Goal: Information Seeking & Learning: Learn about a topic

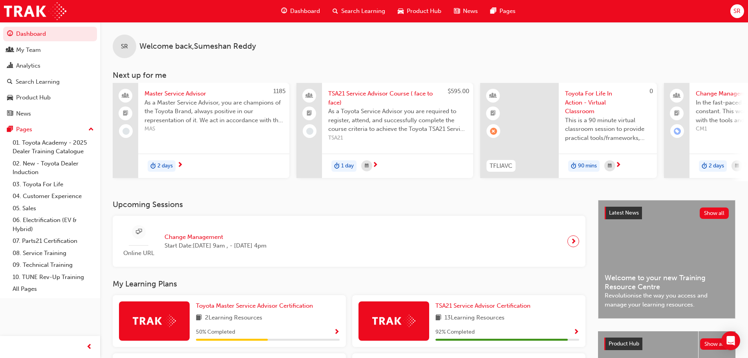
click at [497, 234] on div "Online URL Change Management Start Date: [DATE] 9am , - [DATE] 4pm" at bounding box center [349, 241] width 460 height 39
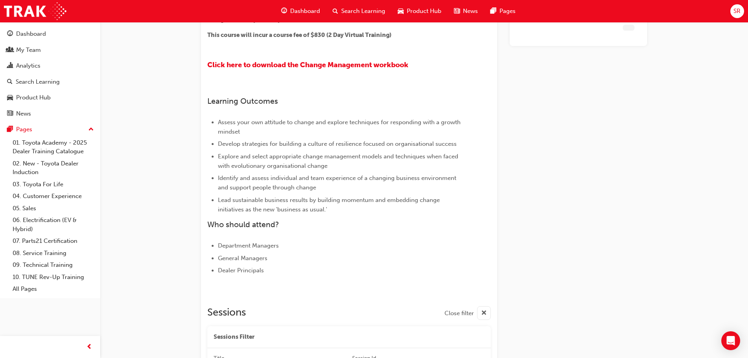
scroll to position [569, 0]
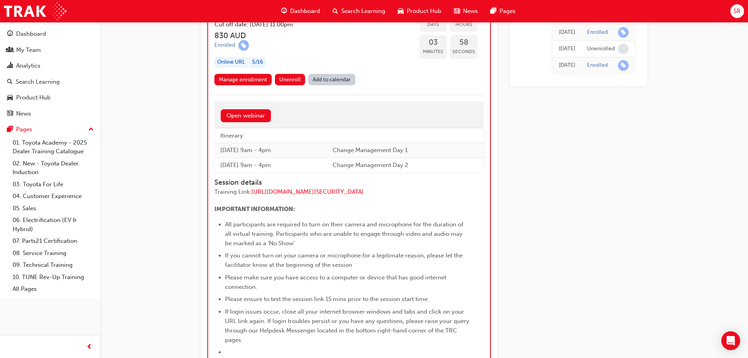
click at [307, 16] on div "Dashboard" at bounding box center [300, 11] width 51 height 16
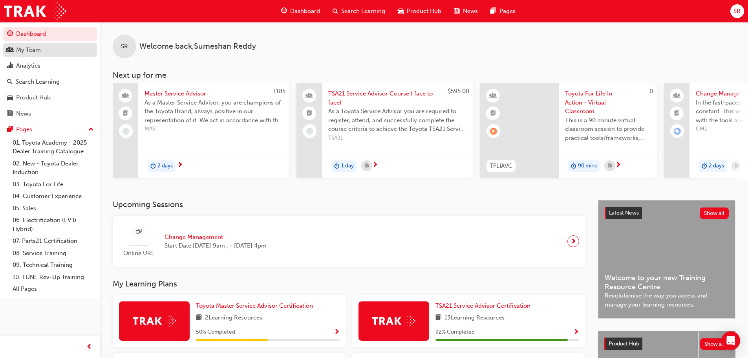
click at [32, 55] on link "My Team" at bounding box center [50, 50] width 94 height 15
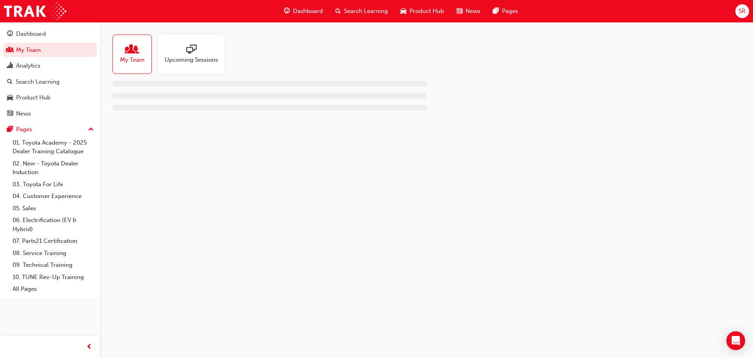
click at [209, 61] on span "Upcoming Sessions" at bounding box center [191, 59] width 53 height 9
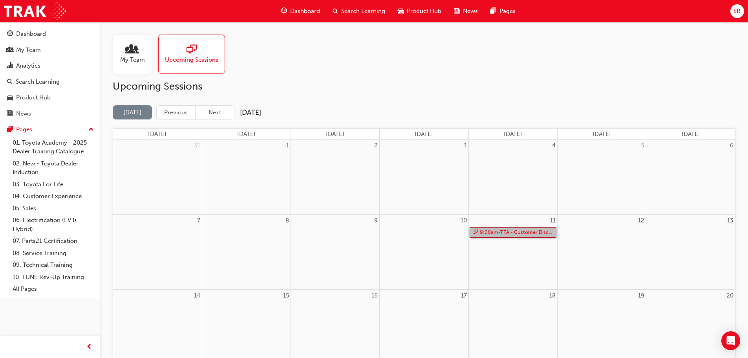
click at [523, 232] on link "9:00am - TFA - Customer Discovery: Virtual Skill Building Course - EASTERN COAST" at bounding box center [512, 232] width 87 height 11
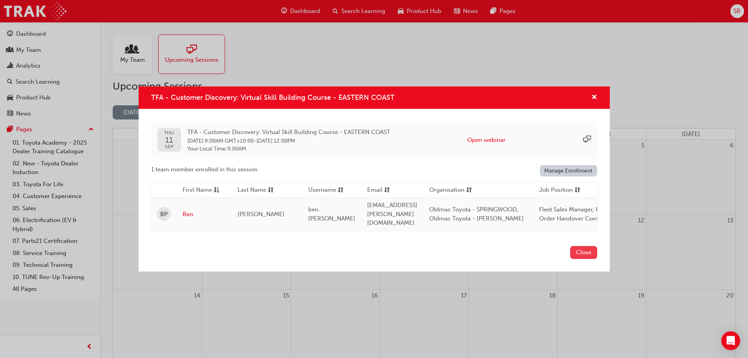
click at [587, 253] on button "Close" at bounding box center [583, 252] width 27 height 13
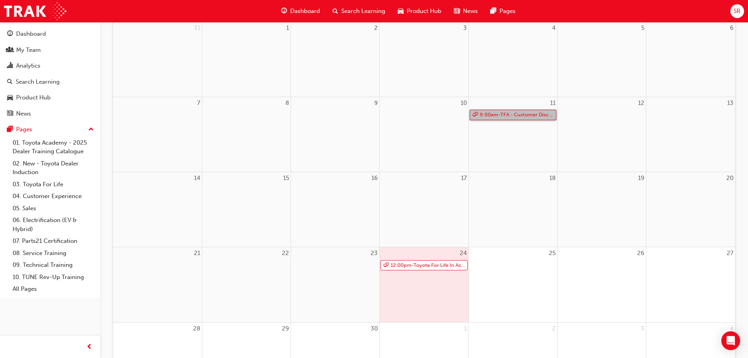
scroll to position [118, 0]
click at [427, 268] on link "12:00pm - Toyota For Life In Action - Virtual Classroom" at bounding box center [423, 264] width 87 height 11
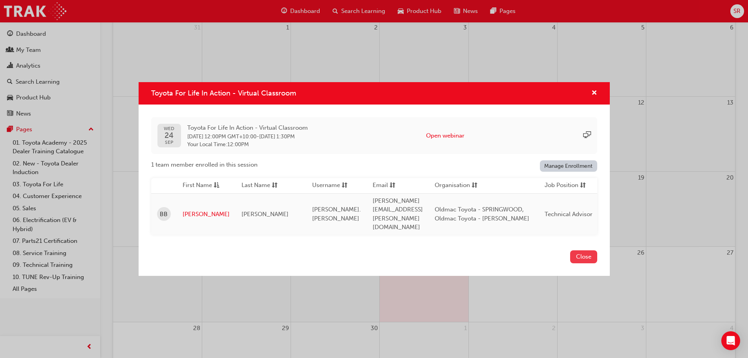
click at [581, 252] on button "Close" at bounding box center [583, 256] width 27 height 13
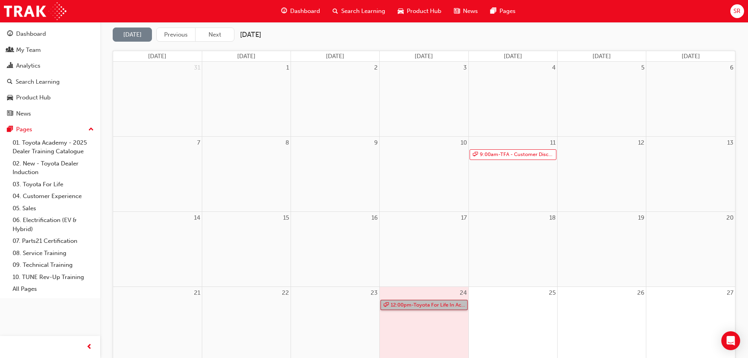
scroll to position [196, 0]
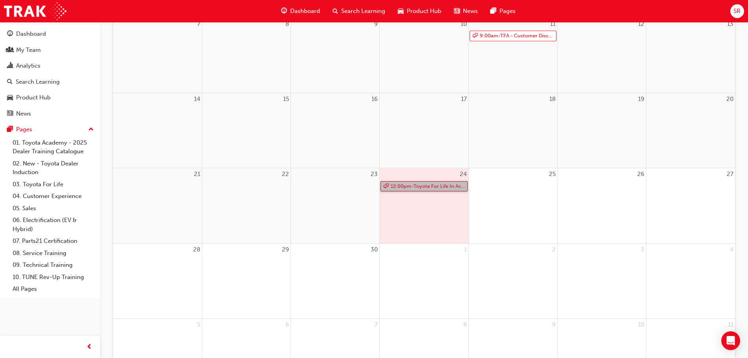
click at [427, 191] on link "12:00pm - Toyota For Life In Action - Virtual Classroom" at bounding box center [423, 186] width 87 height 11
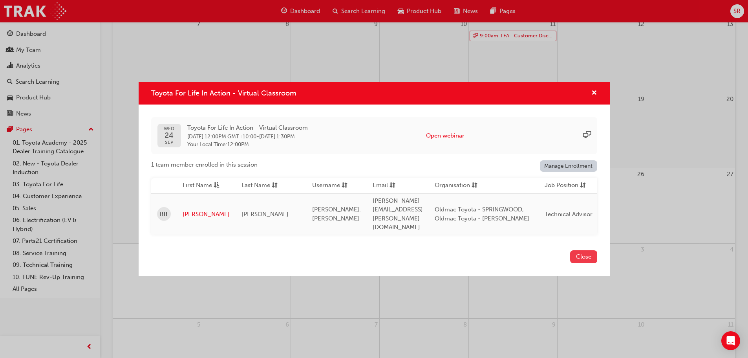
click at [591, 252] on button "Close" at bounding box center [583, 256] width 27 height 13
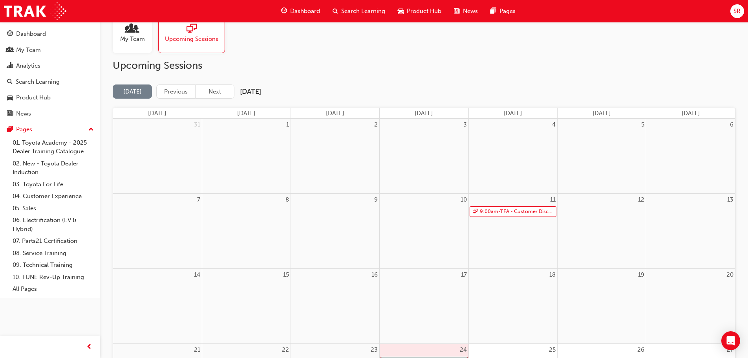
scroll to position [39, 0]
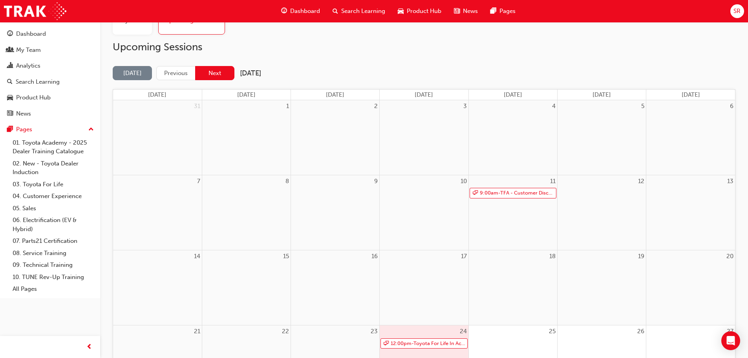
click at [210, 75] on button "Next" at bounding box center [214, 73] width 39 height 15
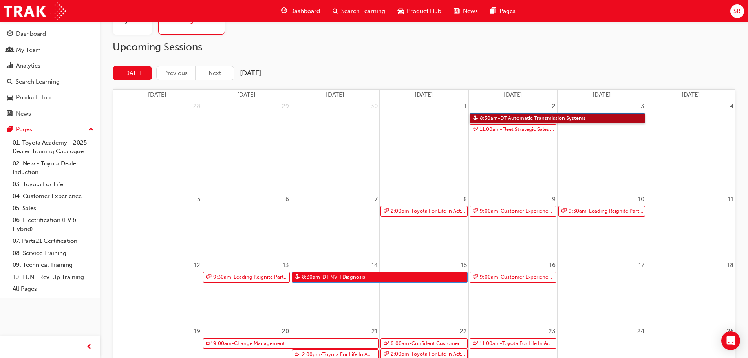
click at [509, 118] on link "8:30am - DT Automatic Transmission Systems" at bounding box center [557, 118] width 176 height 11
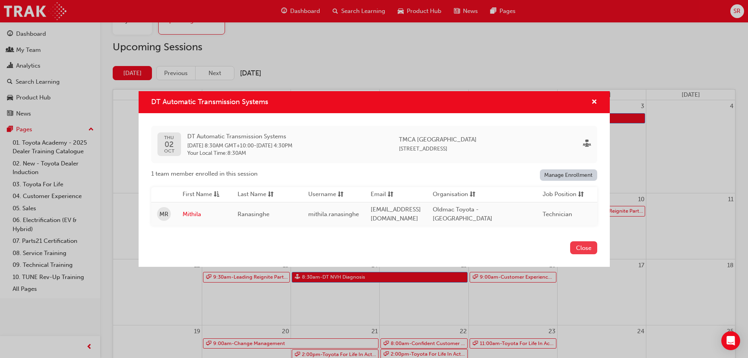
click at [581, 250] on button "Close" at bounding box center [583, 247] width 27 height 13
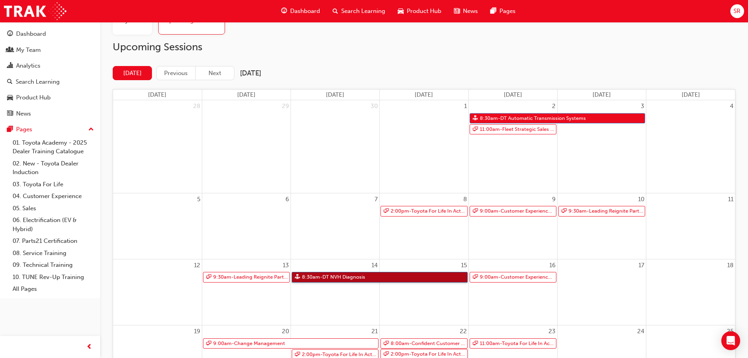
click at [342, 277] on link "8:30am - DT NVH Diagnosis" at bounding box center [380, 277] width 176 height 11
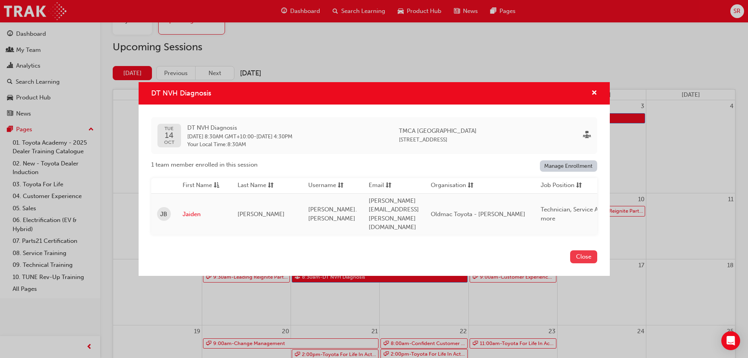
click at [581, 252] on button "Close" at bounding box center [583, 256] width 27 height 13
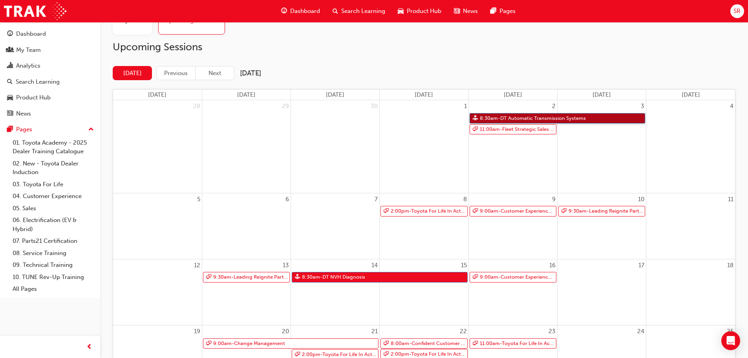
click at [521, 114] on link "8:30am - DT Automatic Transmission Systems" at bounding box center [557, 118] width 176 height 11
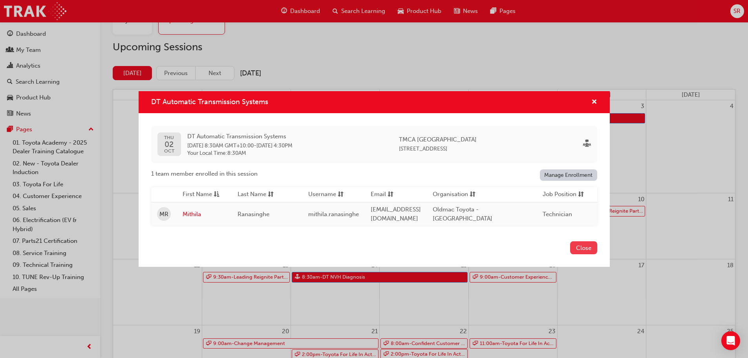
click at [578, 253] on button "Close" at bounding box center [583, 247] width 27 height 13
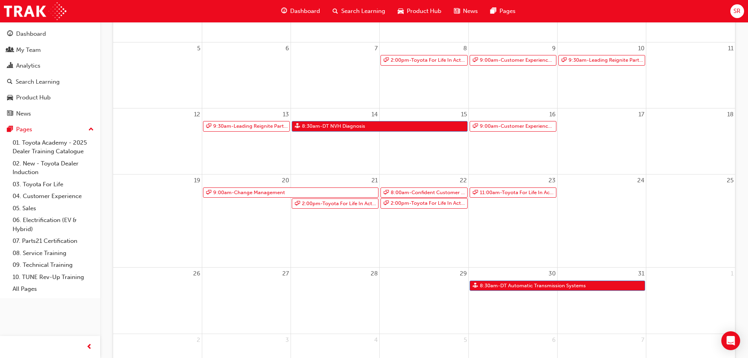
scroll to position [235, 0]
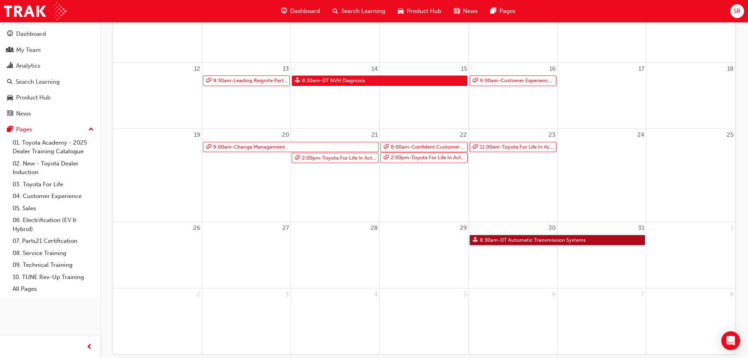
click at [511, 241] on link "8:30am - DT Automatic Transmission Systems" at bounding box center [557, 240] width 176 height 11
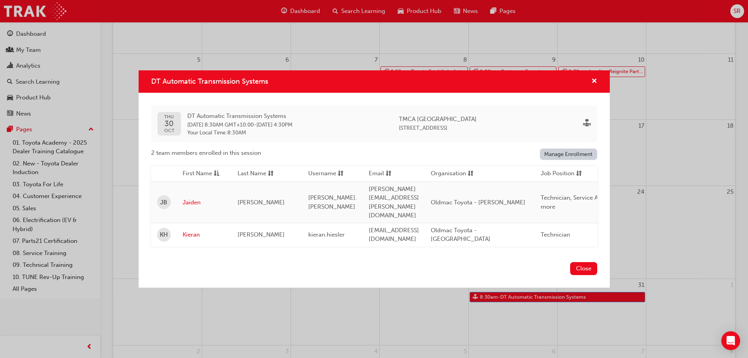
scroll to position [192, 0]
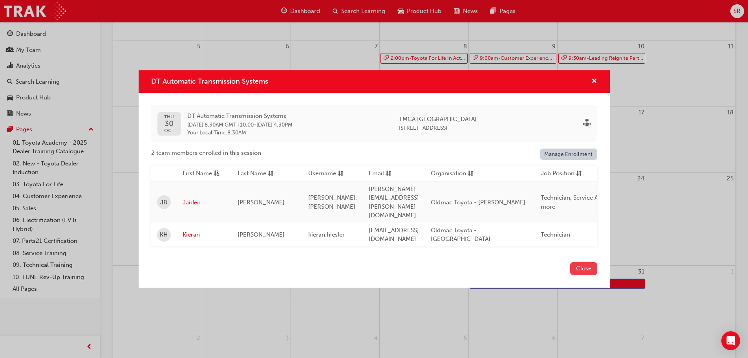
click at [580, 262] on button "Close" at bounding box center [583, 268] width 27 height 13
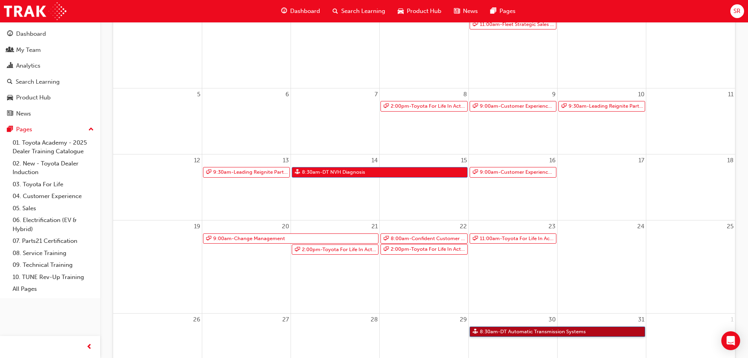
scroll to position [0, 0]
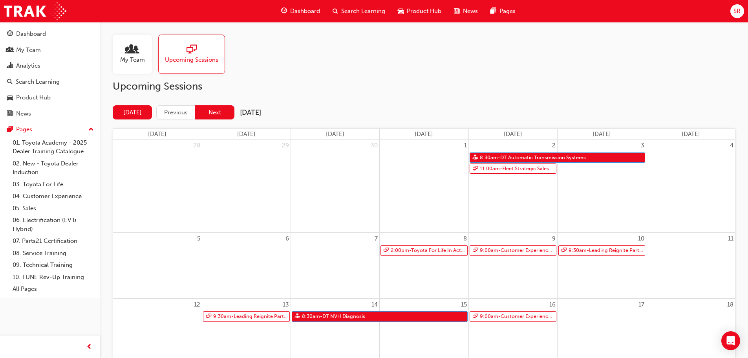
click at [219, 114] on button "Next" at bounding box center [214, 112] width 39 height 15
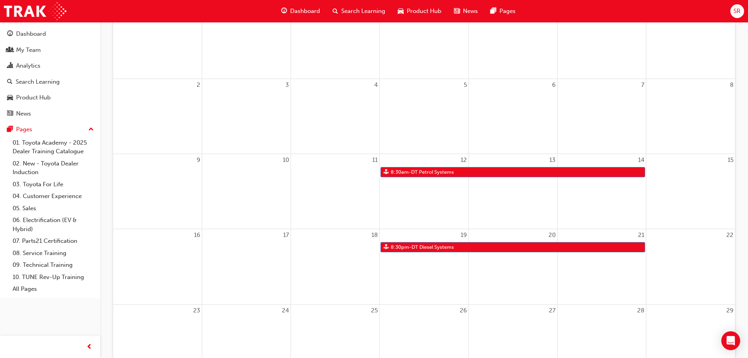
scroll to position [157, 0]
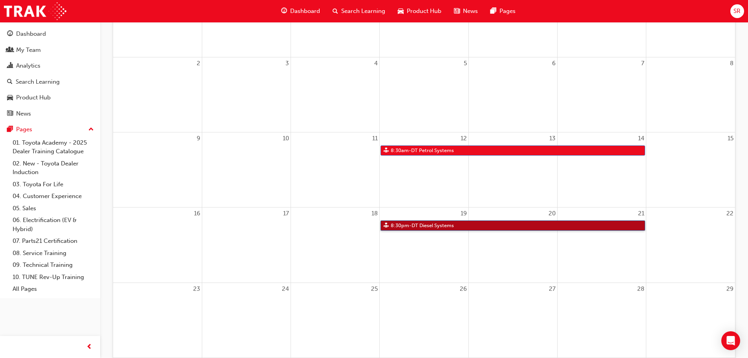
click at [418, 228] on link "8:30pm - DT Diesel Systems" at bounding box center [512, 225] width 264 height 11
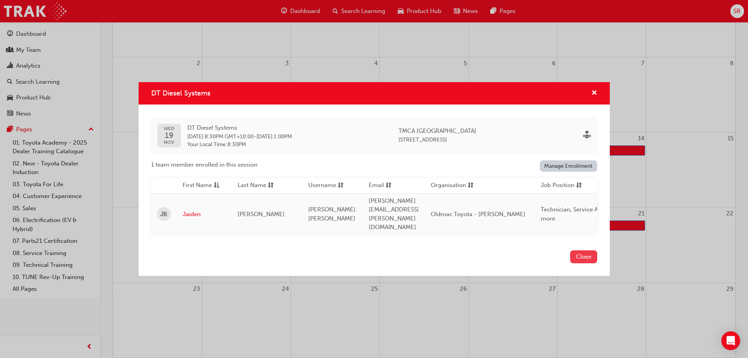
click at [584, 250] on button "Close" at bounding box center [583, 256] width 27 height 13
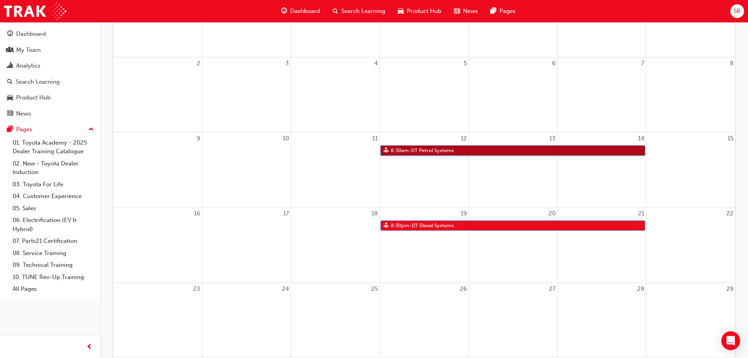
click at [489, 145] on link "8:30am - DT Petrol Systems" at bounding box center [512, 150] width 264 height 11
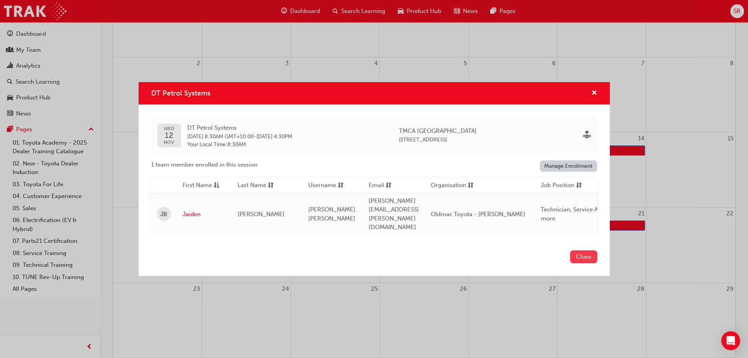
click at [585, 252] on button "Close" at bounding box center [583, 256] width 27 height 13
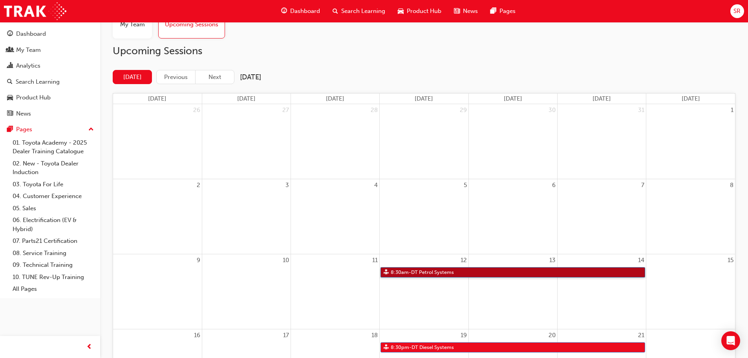
scroll to position [0, 0]
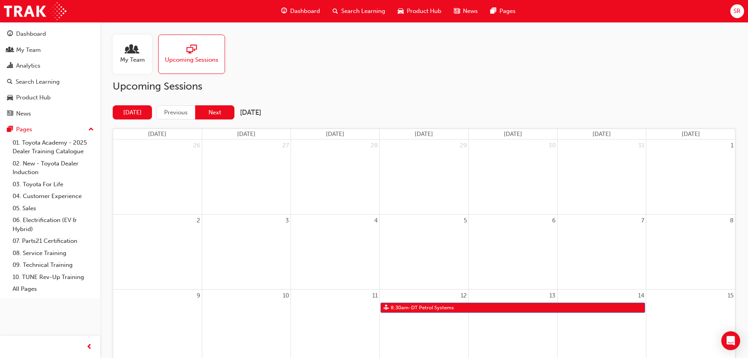
click at [219, 115] on button "Next" at bounding box center [214, 112] width 39 height 15
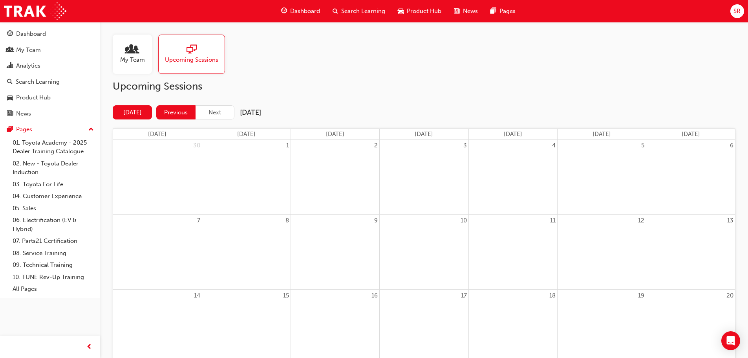
click at [181, 118] on button "Previous" at bounding box center [175, 112] width 39 height 15
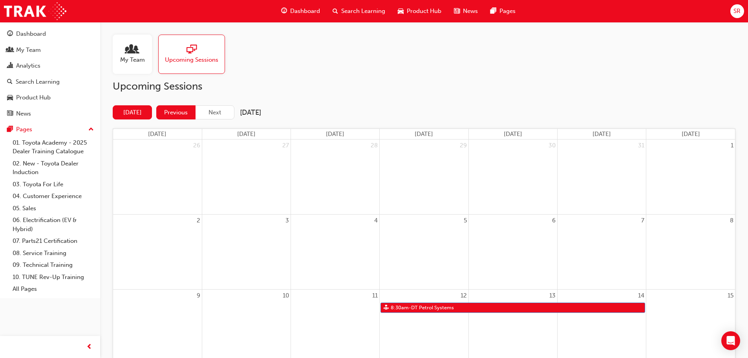
click at [183, 111] on button "Previous" at bounding box center [175, 112] width 39 height 15
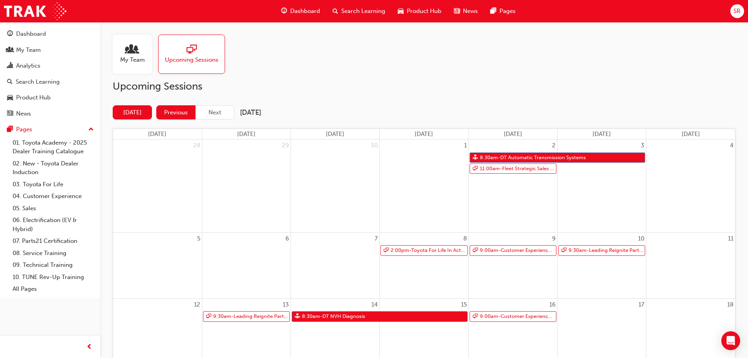
click at [186, 112] on button "Previous" at bounding box center [175, 112] width 39 height 15
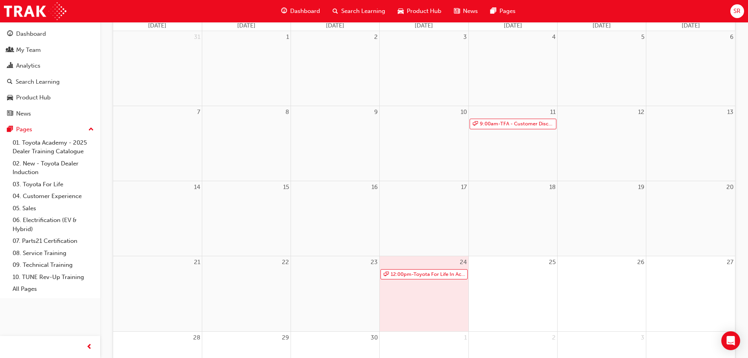
scroll to position [118, 0]
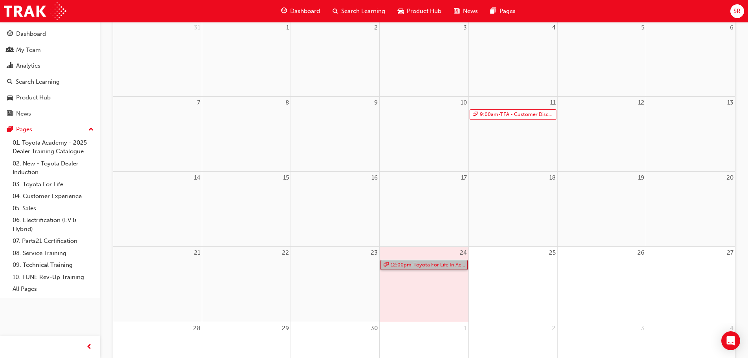
click at [408, 263] on link "12:00pm - Toyota For Life In Action - Virtual Classroom" at bounding box center [423, 264] width 87 height 11
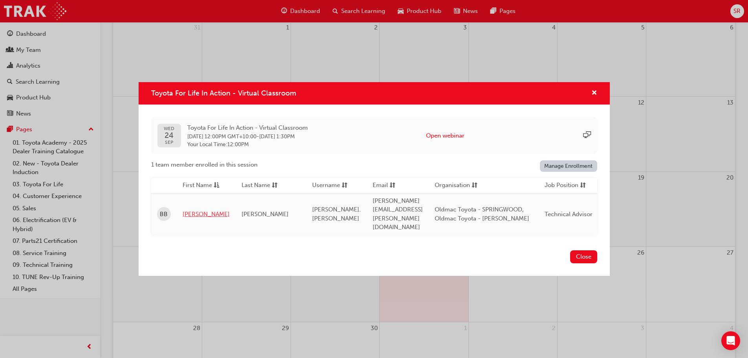
click at [192, 212] on link "[PERSON_NAME]" at bounding box center [205, 214] width 47 height 9
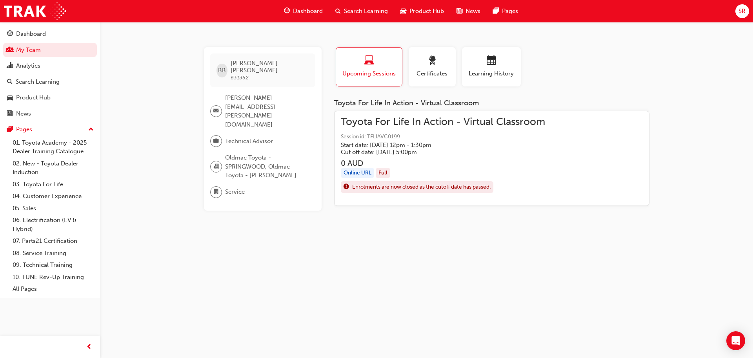
click at [390, 141] on h5 "Start date: [DATE] 12pm - 1:30pm" at bounding box center [437, 144] width 192 height 7
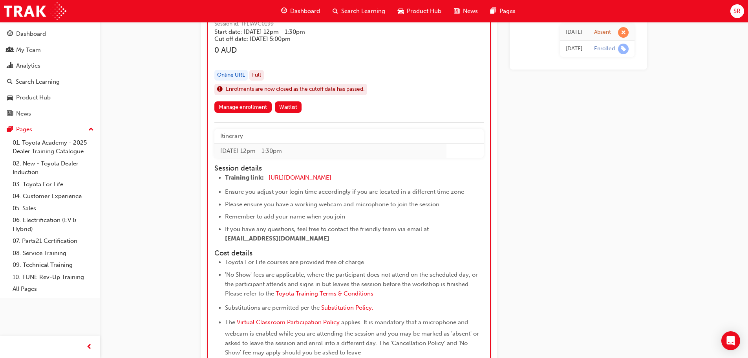
scroll to position [753, 0]
drag, startPoint x: 379, startPoint y: 178, endPoint x: 176, endPoint y: 177, distance: 202.5
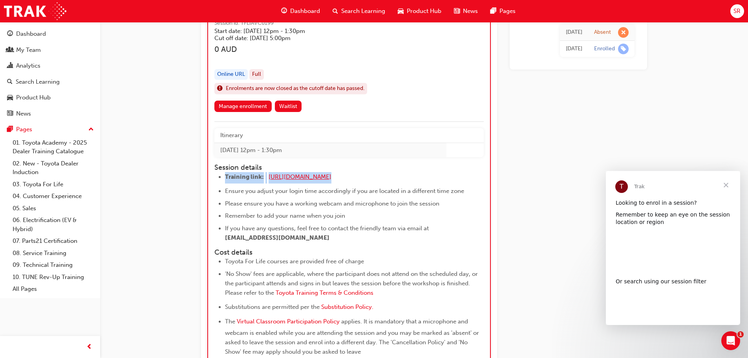
scroll to position [0, 0]
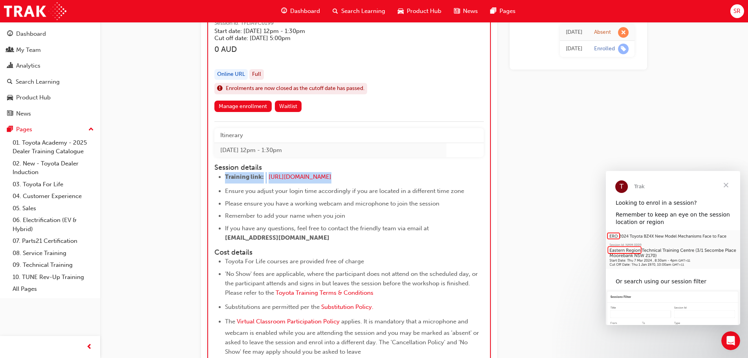
click at [312, 9] on span "Dashboard" at bounding box center [305, 11] width 30 height 9
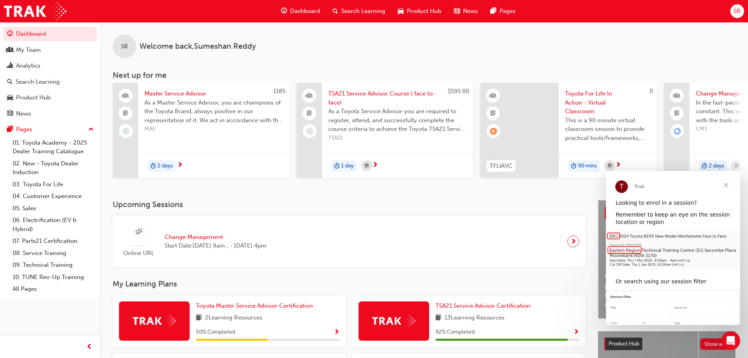
click at [729, 186] on span "Close" at bounding box center [725, 185] width 28 height 28
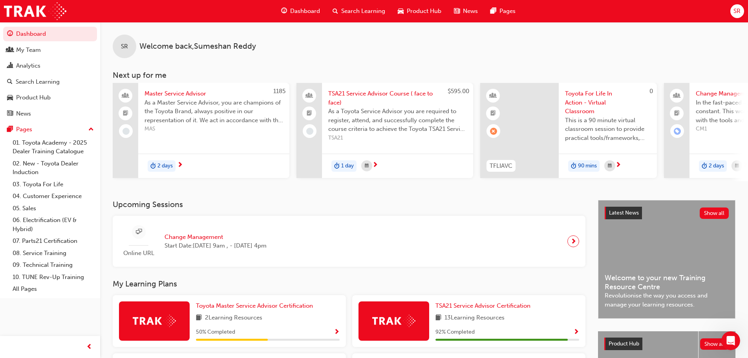
click at [50, 252] on link "08. Service Training" at bounding box center [53, 253] width 88 height 12
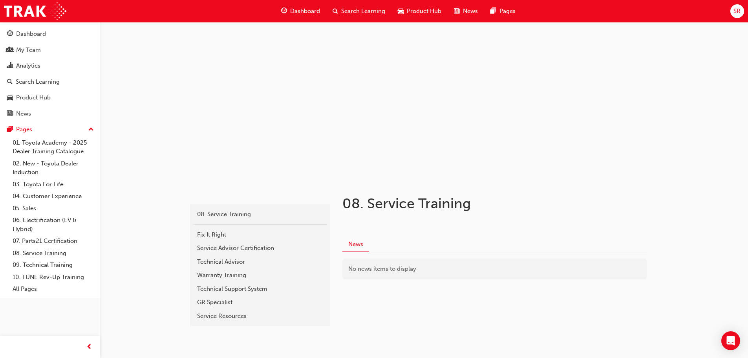
click at [303, 9] on span "Dashboard" at bounding box center [305, 11] width 30 height 9
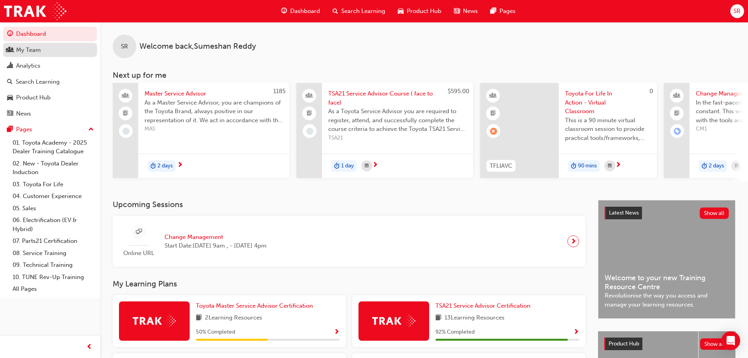
click at [23, 54] on div "My Team" at bounding box center [28, 50] width 25 height 9
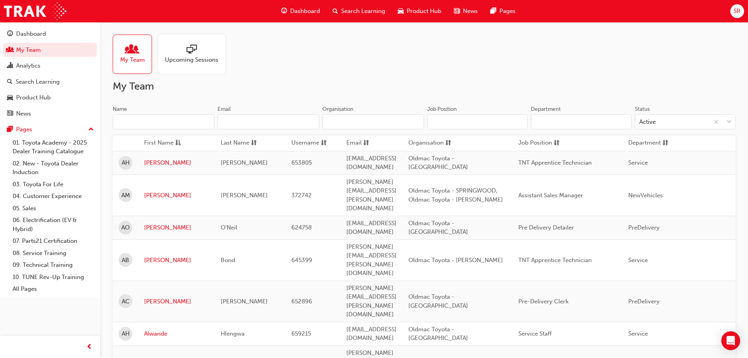
click at [210, 56] on span "Upcoming Sessions" at bounding box center [191, 59] width 53 height 9
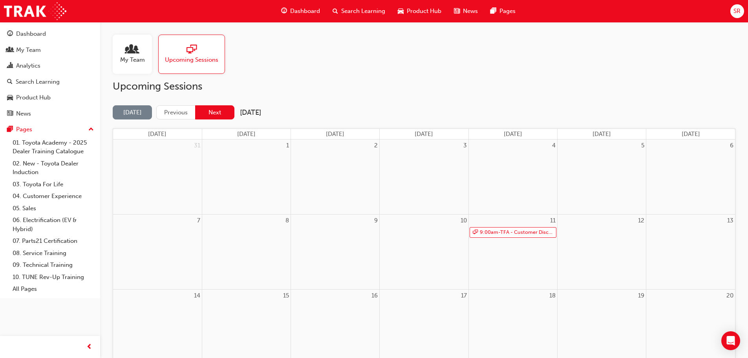
click at [215, 115] on button "Next" at bounding box center [214, 112] width 39 height 15
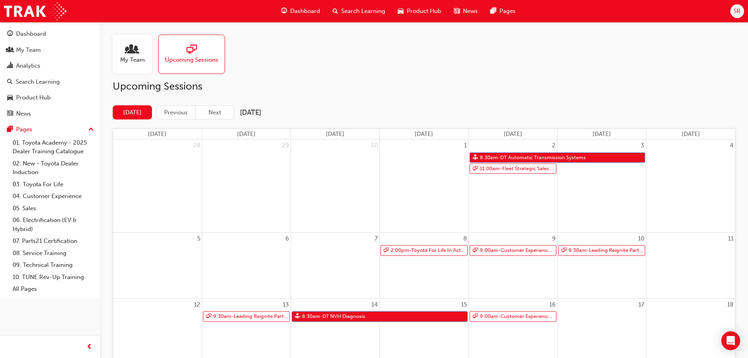
scroll to position [39, 0]
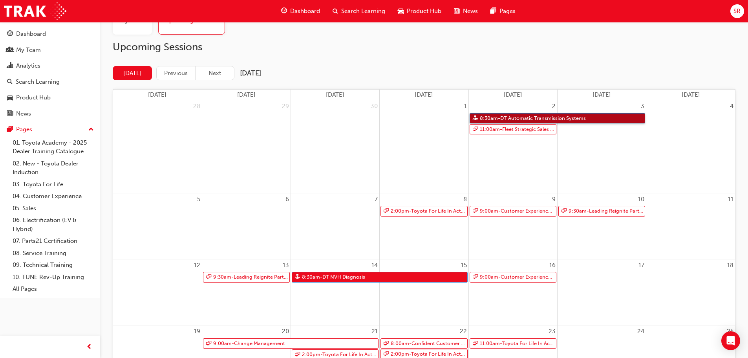
click at [529, 118] on link "8:30am - DT Automatic Transmission Systems" at bounding box center [557, 118] width 176 height 11
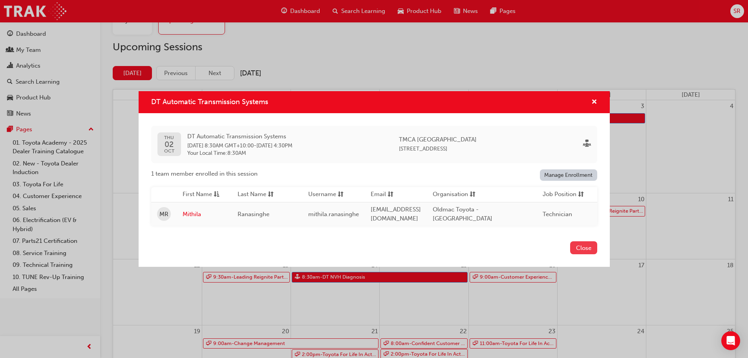
click at [576, 248] on button "Close" at bounding box center [583, 247] width 27 height 13
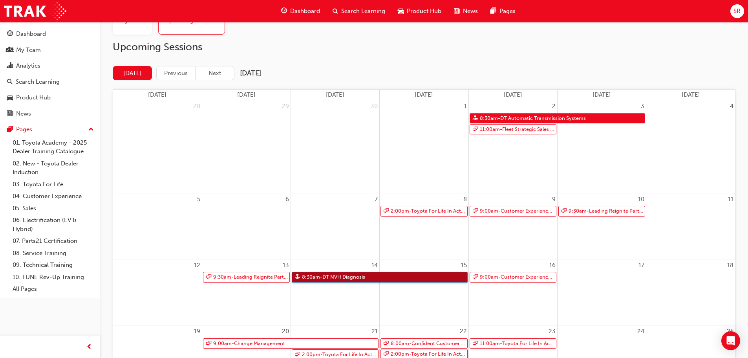
click at [358, 277] on link "8:30am - DT NVH Diagnosis" at bounding box center [380, 277] width 176 height 11
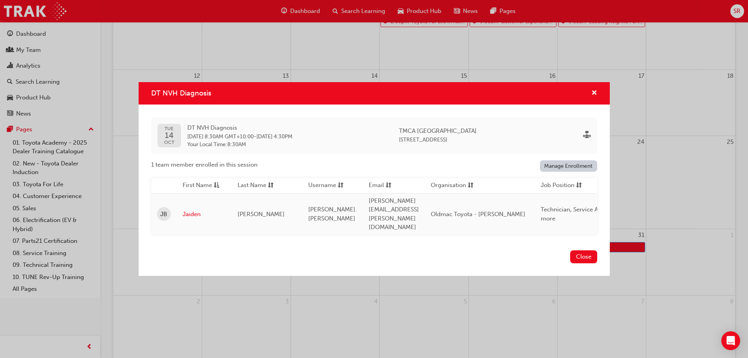
scroll to position [270, 0]
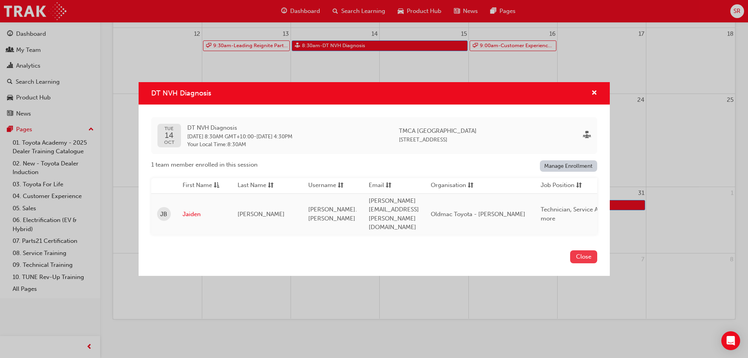
click at [583, 251] on button "Close" at bounding box center [583, 256] width 27 height 13
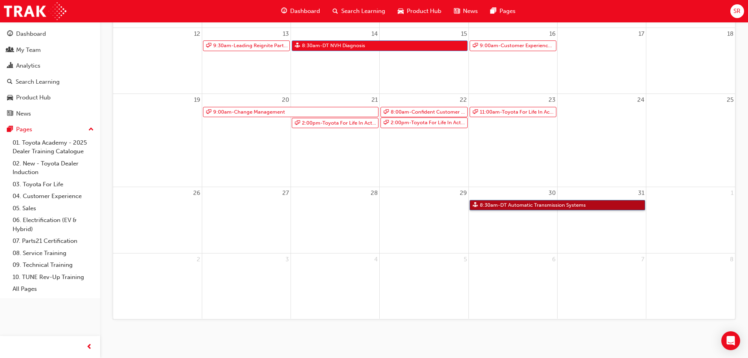
click at [539, 202] on link "8:30am - DT Automatic Transmission Systems" at bounding box center [557, 205] width 176 height 11
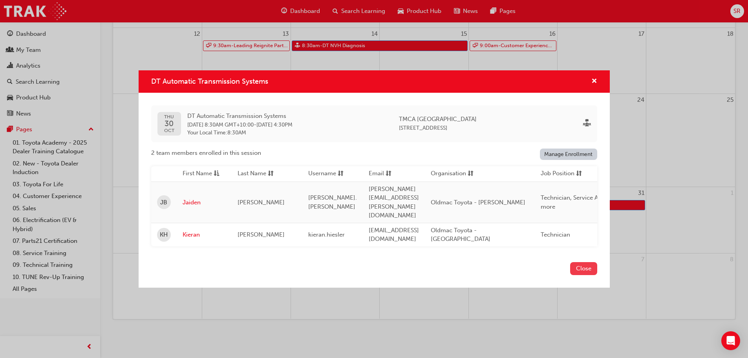
click at [594, 262] on button "Close" at bounding box center [583, 268] width 27 height 13
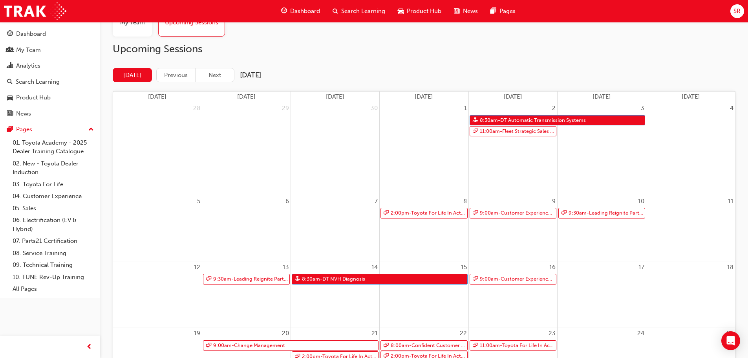
scroll to position [35, 0]
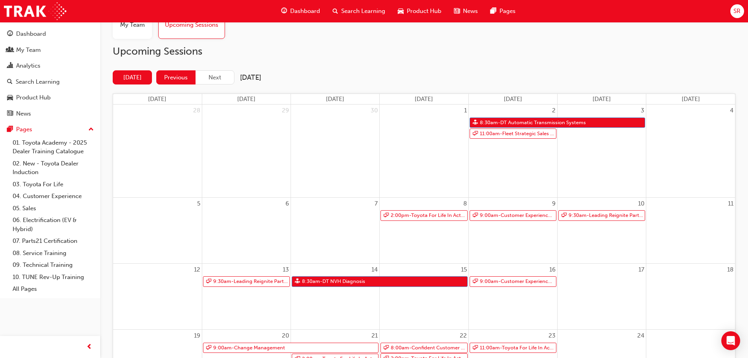
click at [170, 83] on button "Previous" at bounding box center [175, 77] width 39 height 15
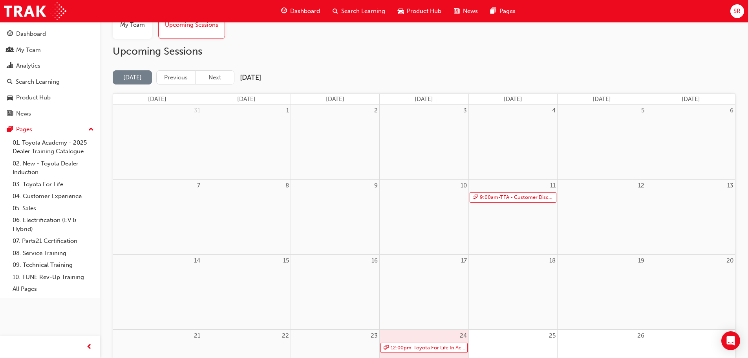
scroll to position [113, 0]
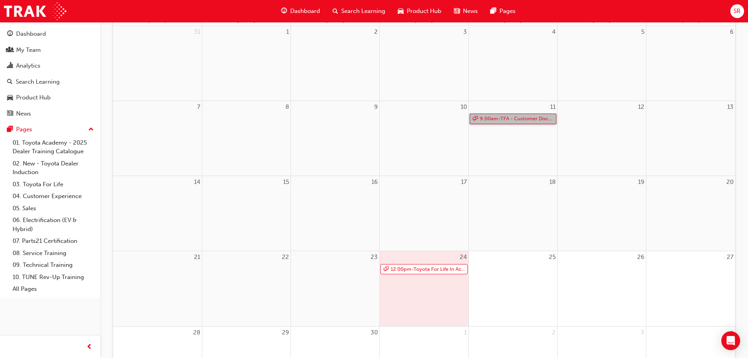
click at [508, 120] on link "9:00am - TFA - Customer Discovery: Virtual Skill Building Course - EASTERN COAST" at bounding box center [512, 118] width 87 height 11
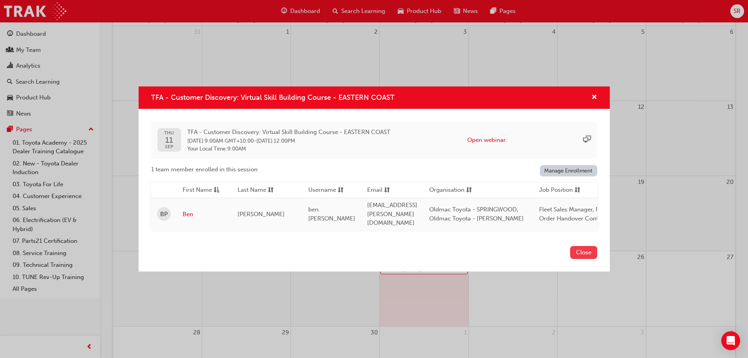
click at [587, 251] on button "Close" at bounding box center [583, 252] width 27 height 13
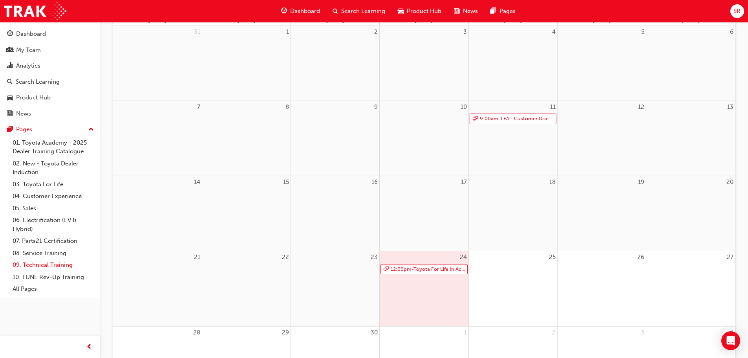
click at [53, 265] on link "09. Technical Training" at bounding box center [53, 265] width 88 height 12
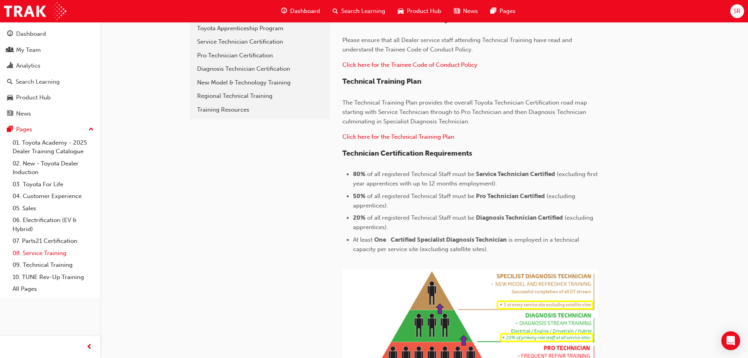
scroll to position [38, 0]
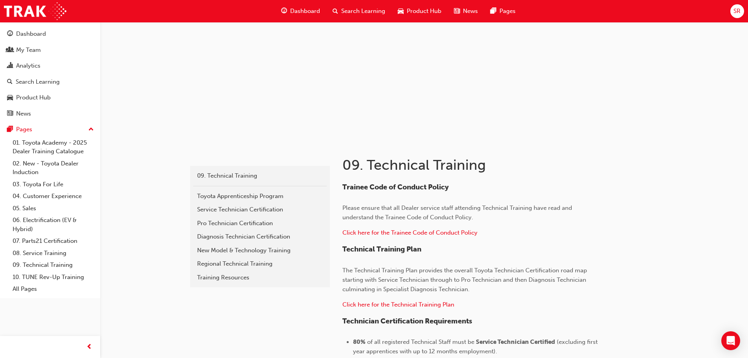
click at [308, 12] on span "Dashboard" at bounding box center [305, 11] width 30 height 9
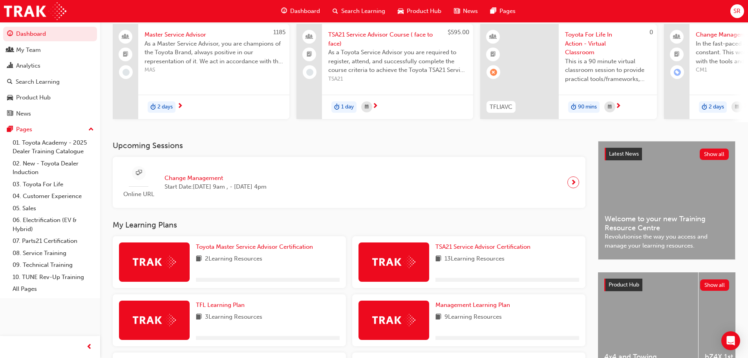
scroll to position [147, 0]
